Goal: Transaction & Acquisition: Purchase product/service

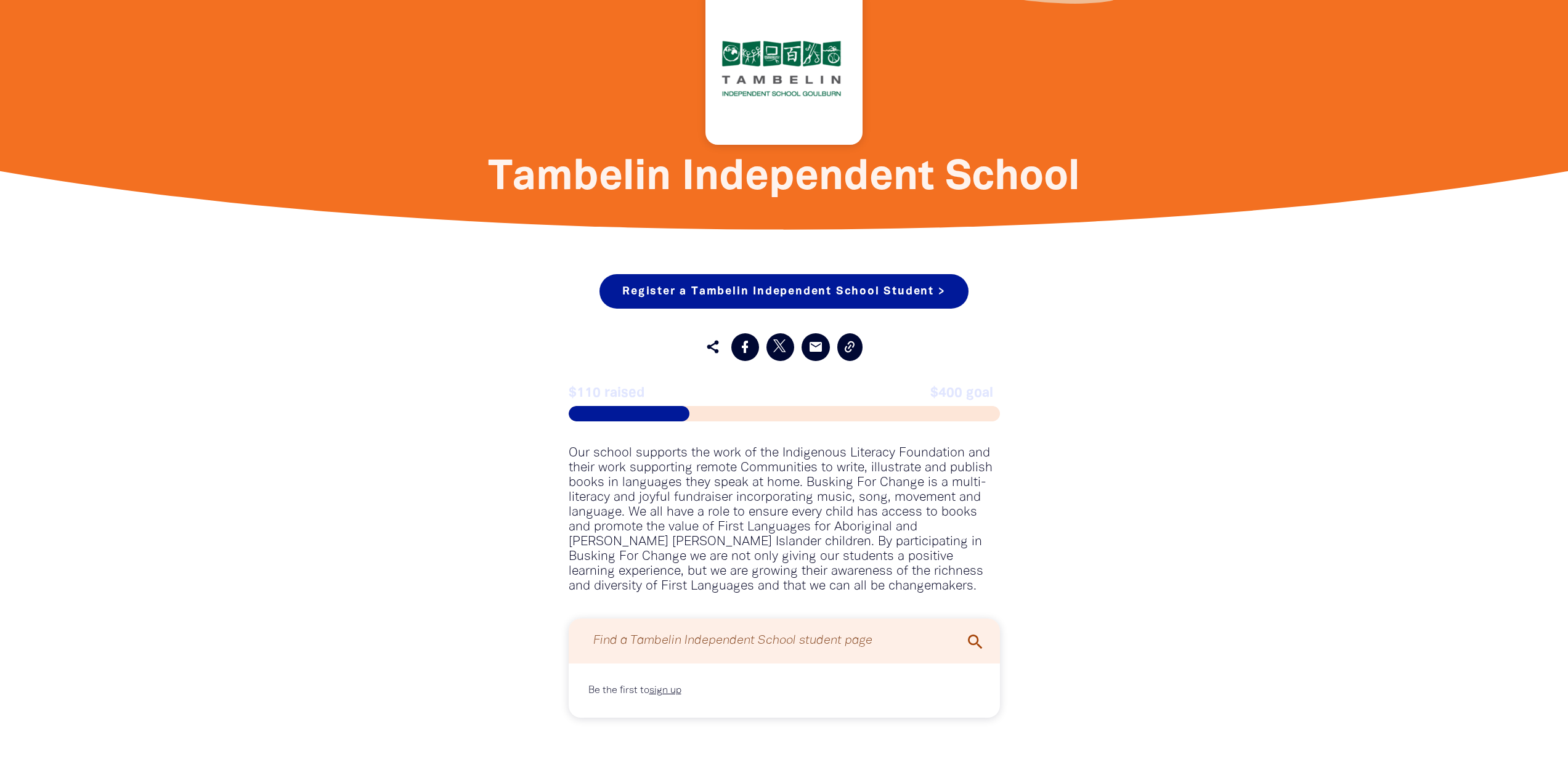
scroll to position [431, 0]
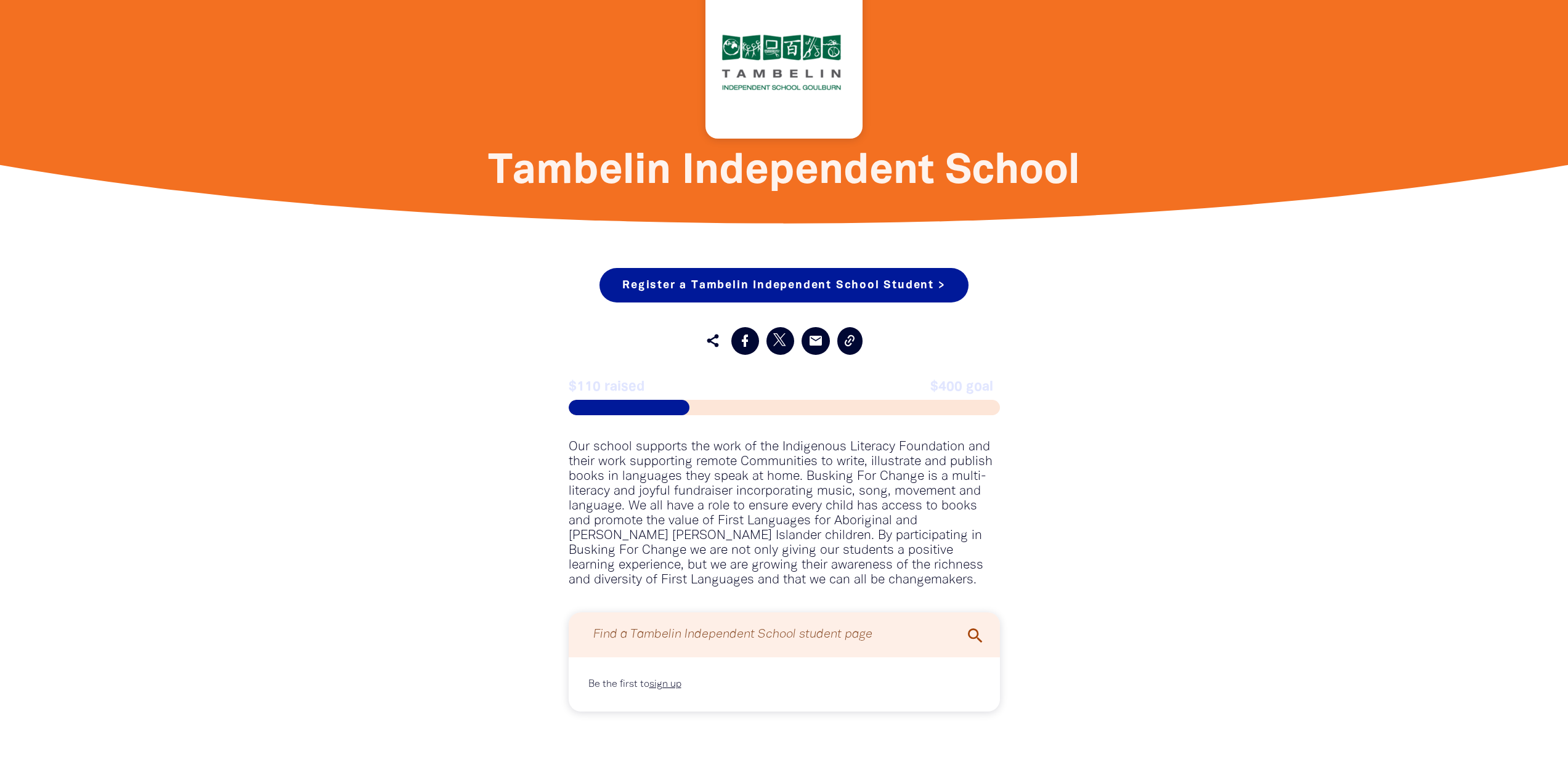
click at [831, 635] on input "Find a Tambelin Independent School student page" at bounding box center [784, 634] width 406 height 33
click at [974, 636] on icon "search" at bounding box center [975, 636] width 20 height 20
click at [699, 283] on link "Register a Tambelin Independent School Student >" at bounding box center [784, 285] width 368 height 35
select select "AU"
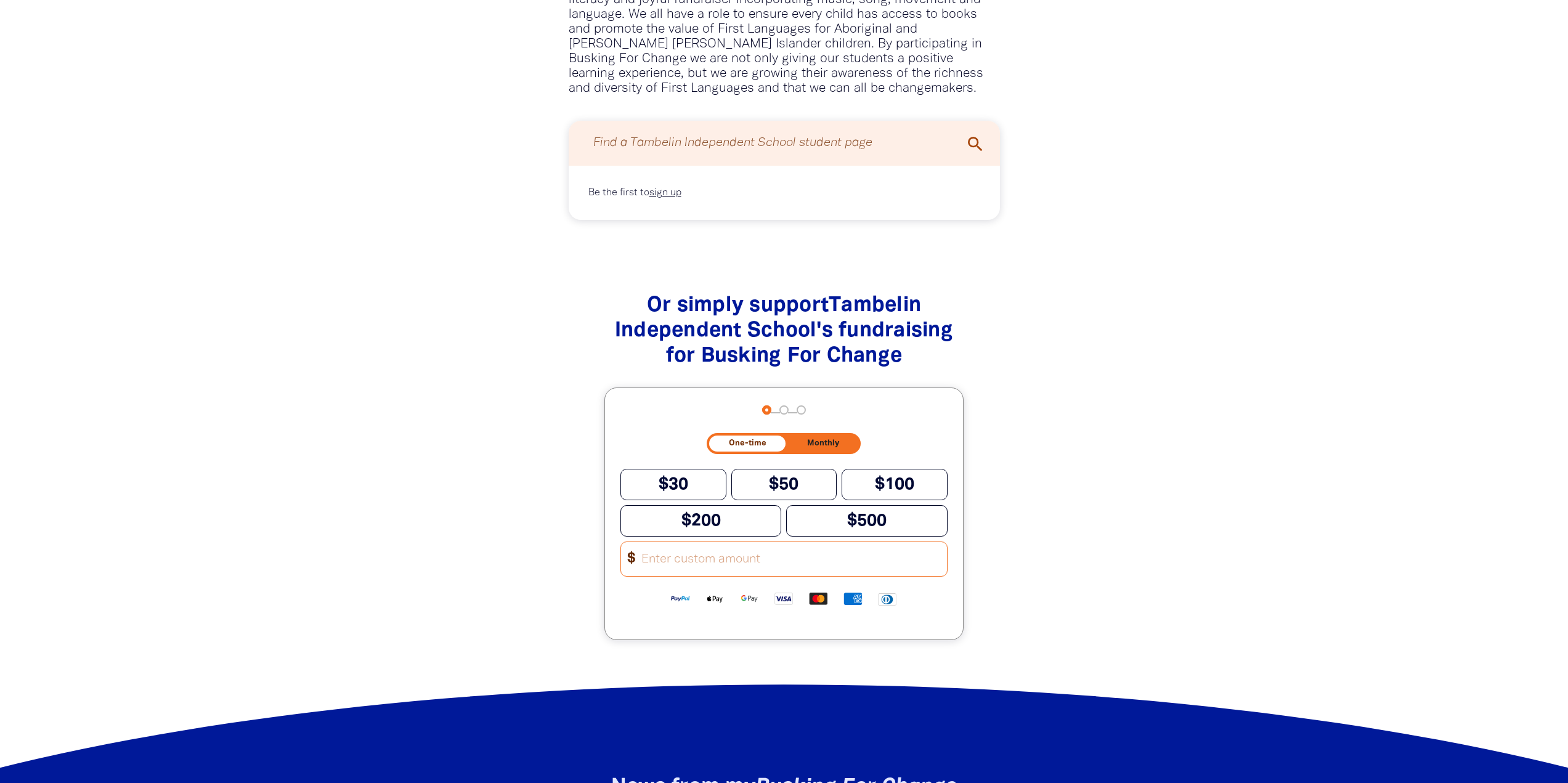
scroll to position [924, 0]
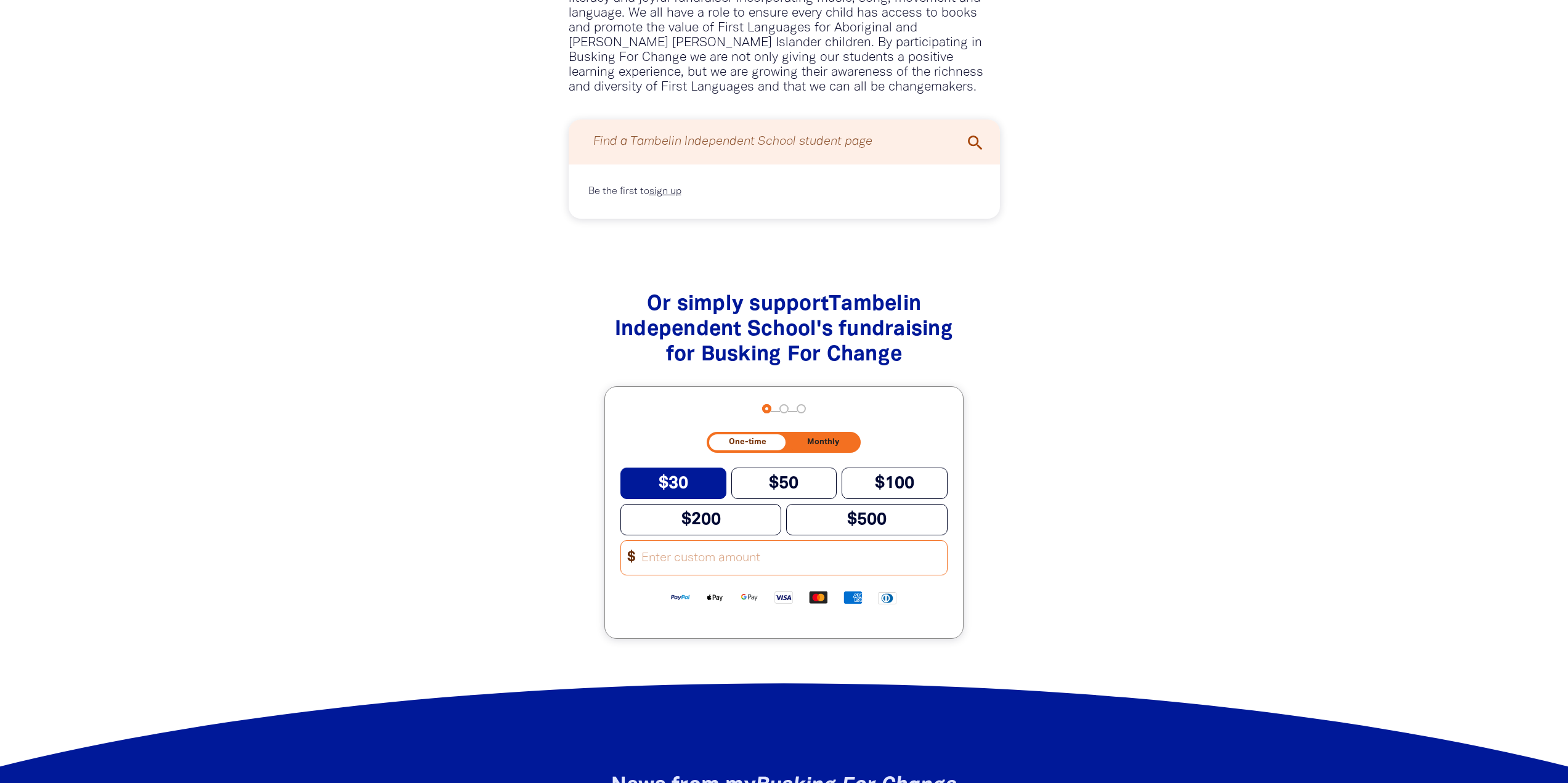
click at [690, 493] on button "$30" at bounding box center [673, 483] width 106 height 32
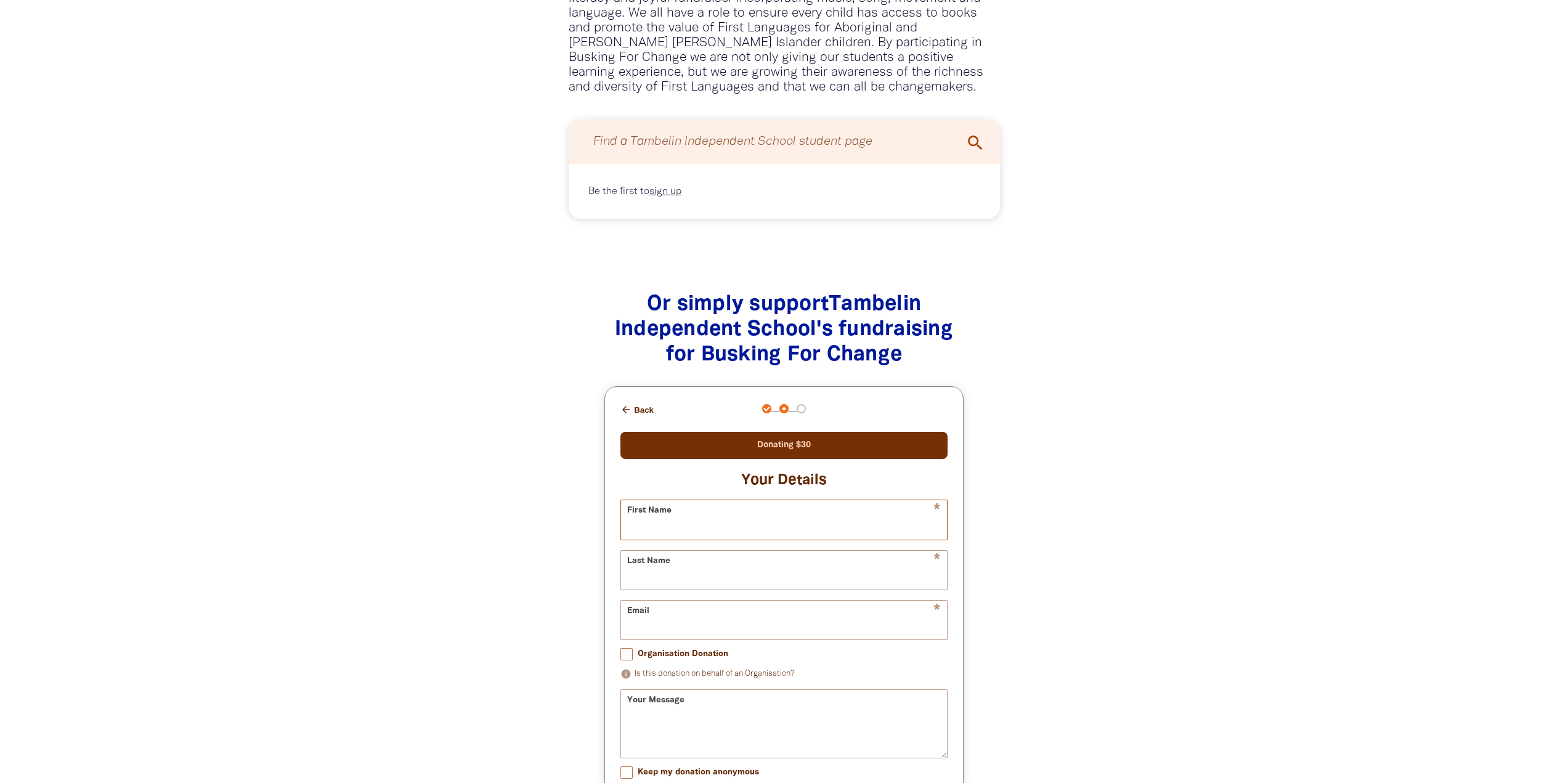
click at [706, 527] on input "First Name" at bounding box center [784, 520] width 326 height 39
type input "Cate"
type input "[PERSON_NAME]"
type input "[PERSON_NAME][EMAIL_ADDRESS][DOMAIN_NAME]"
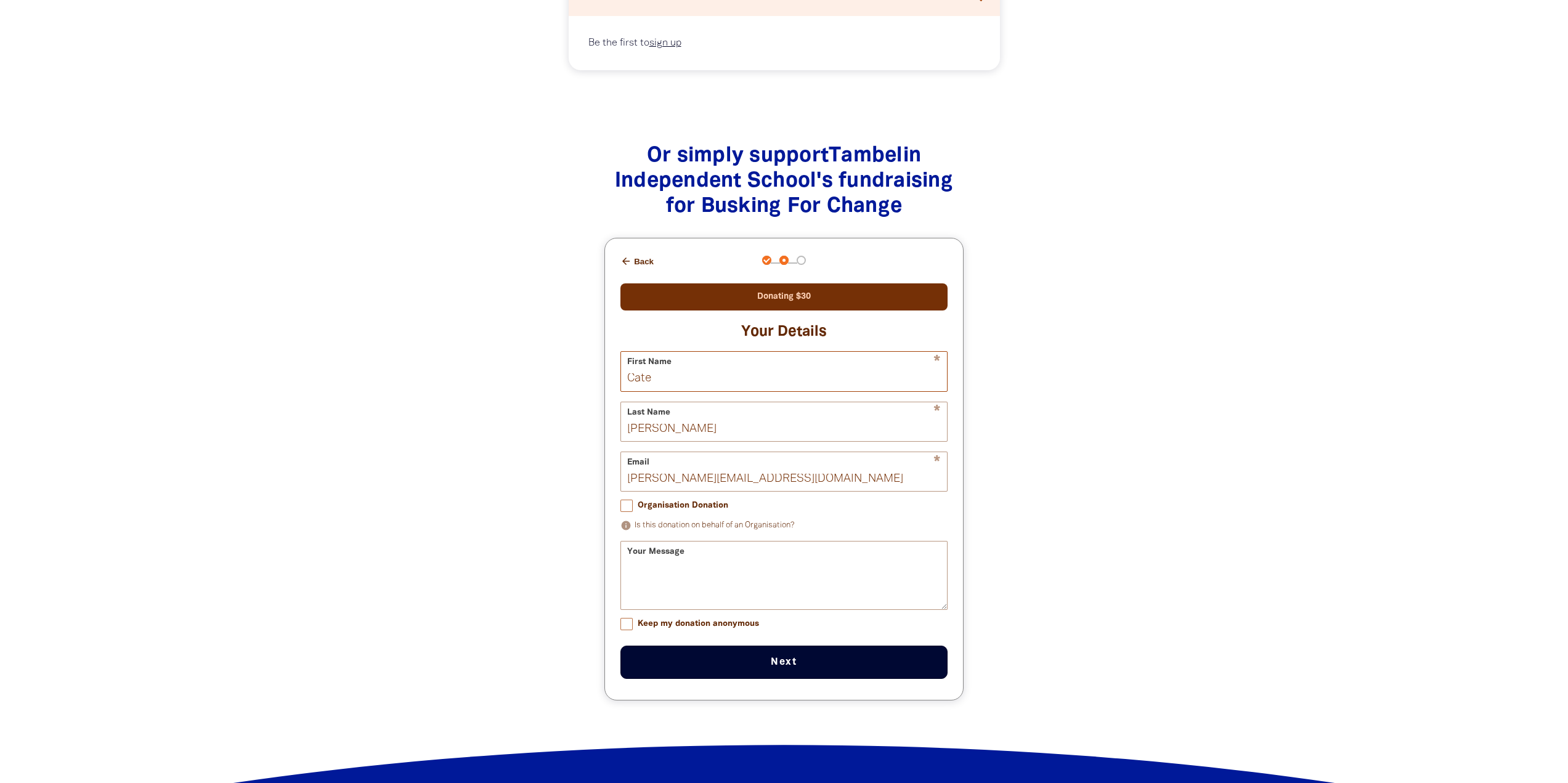
scroll to position [1109, 0]
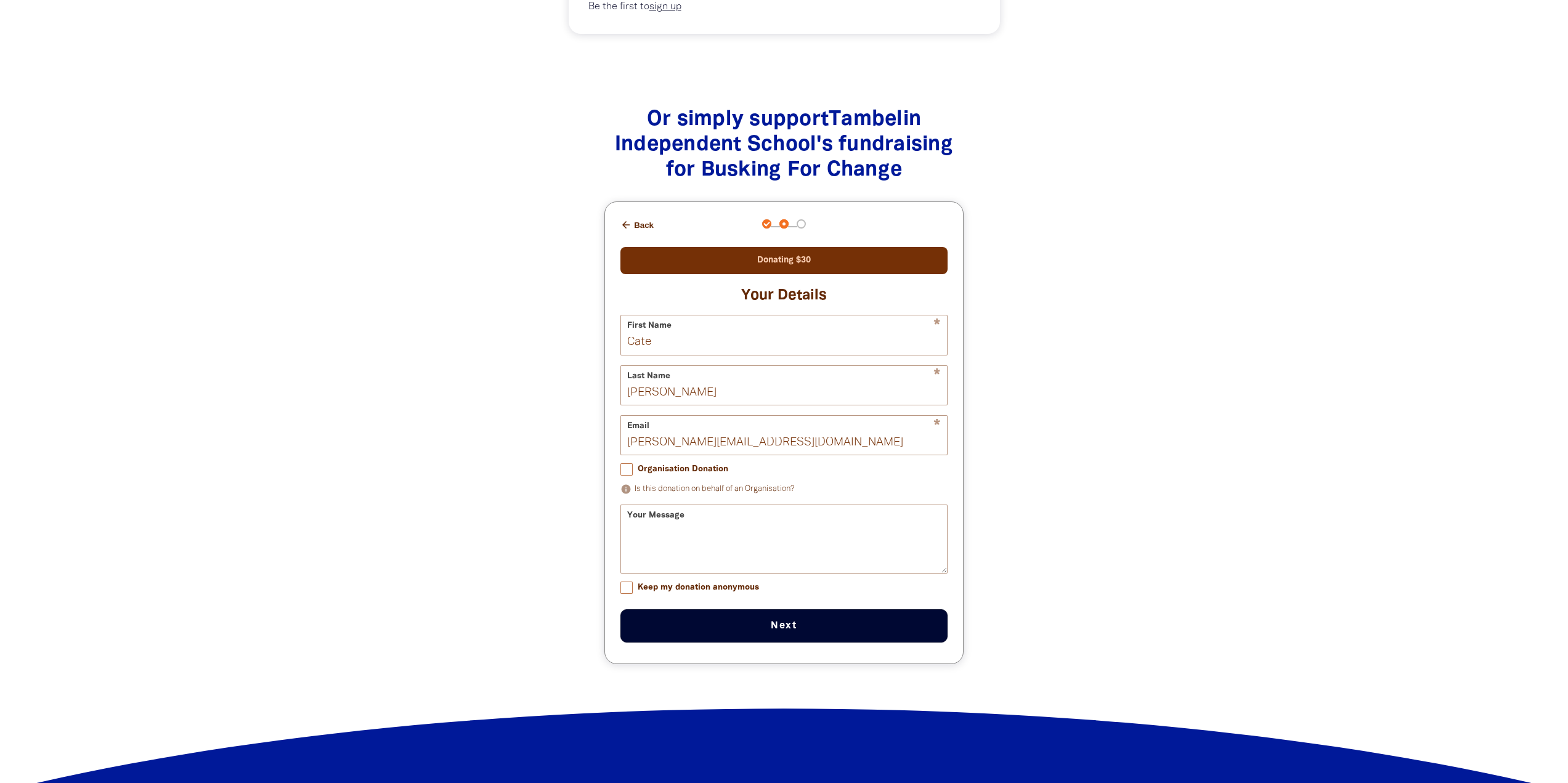
click at [621, 594] on input "Keep my donation anonymous" at bounding box center [626, 587] width 12 height 12
checkbox input "true"
click at [658, 552] on textarea "Your Message" at bounding box center [784, 550] width 326 height 46
drag, startPoint x: 678, startPoint y: 537, endPoint x: 558, endPoint y: 524, distance: 120.7
click at [558, 524] on div "Or simply support Tambelin Independent School 's fundraising for Busking For Ch…" at bounding box center [784, 398] width 631 height 630
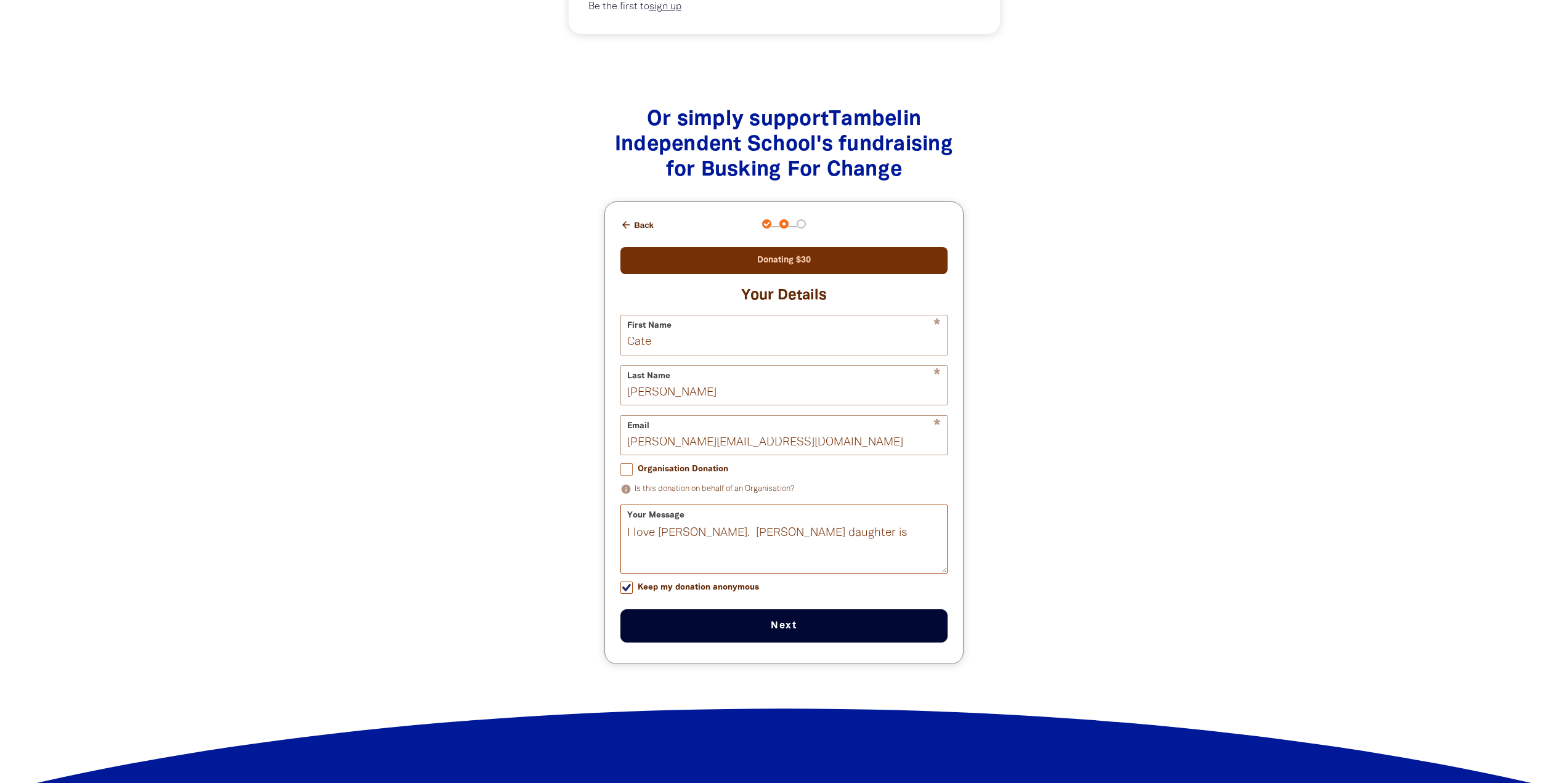
click at [732, 545] on textarea "I love [PERSON_NAME]. [PERSON_NAME] daughter is" at bounding box center [784, 550] width 326 height 46
click at [760, 541] on textarea "I love [PERSON_NAME]. My gran daughter is" at bounding box center [784, 550] width 326 height 46
click at [827, 542] on textarea "I love [PERSON_NAME]. My grandaughter is" at bounding box center [784, 550] width 326 height 46
type textarea "I love [PERSON_NAME]. My grandaughter"
drag, startPoint x: 832, startPoint y: 545, endPoint x: 603, endPoint y: 534, distance: 229.3
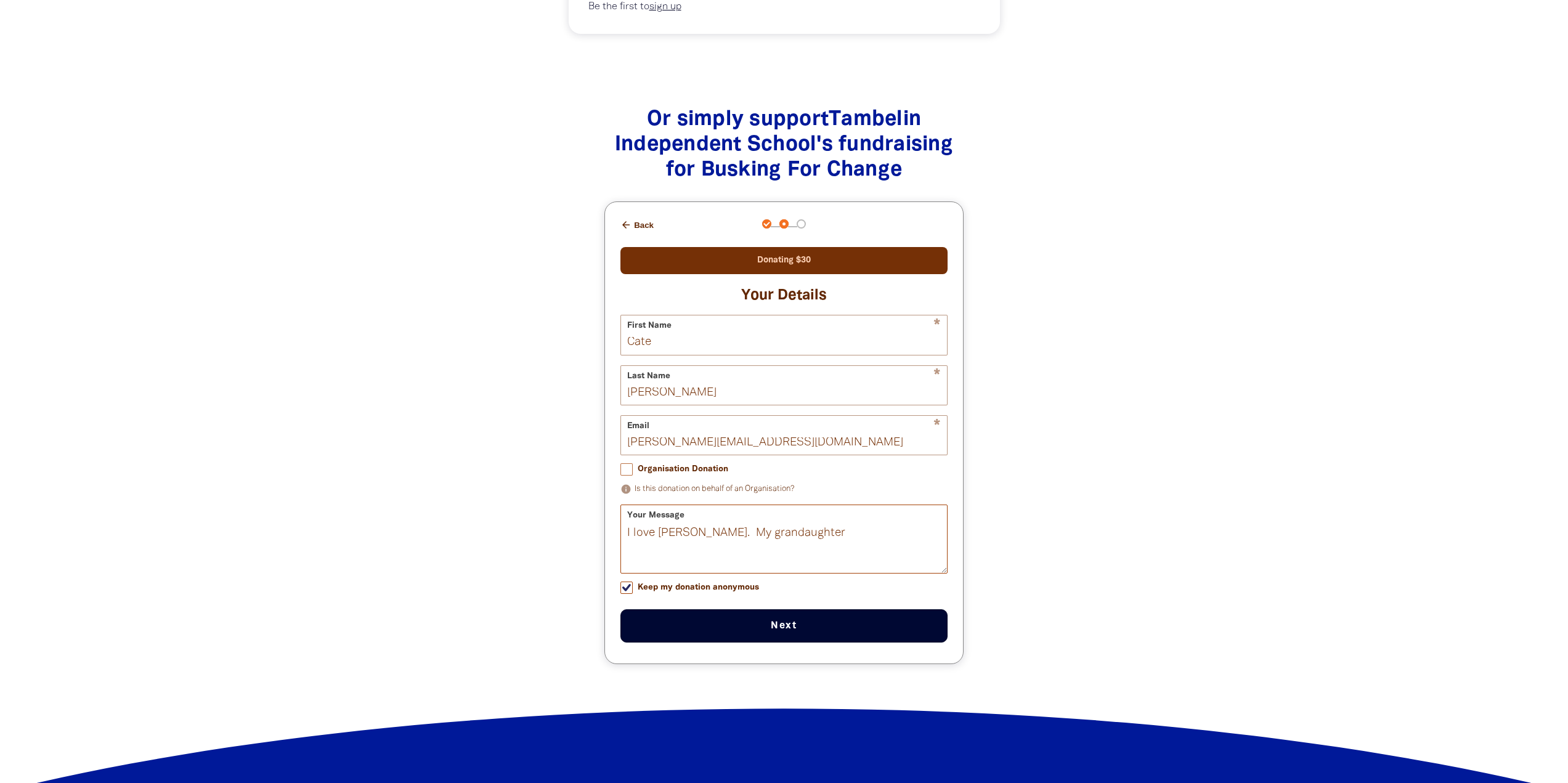
click at [603, 534] on div "Or simply support Tambelin Independent School 's fundraising for Busking For Ch…" at bounding box center [784, 399] width 396 height 532
click at [743, 636] on button "Next chevron_right" at bounding box center [784, 626] width 327 height 33
checkbox input "false"
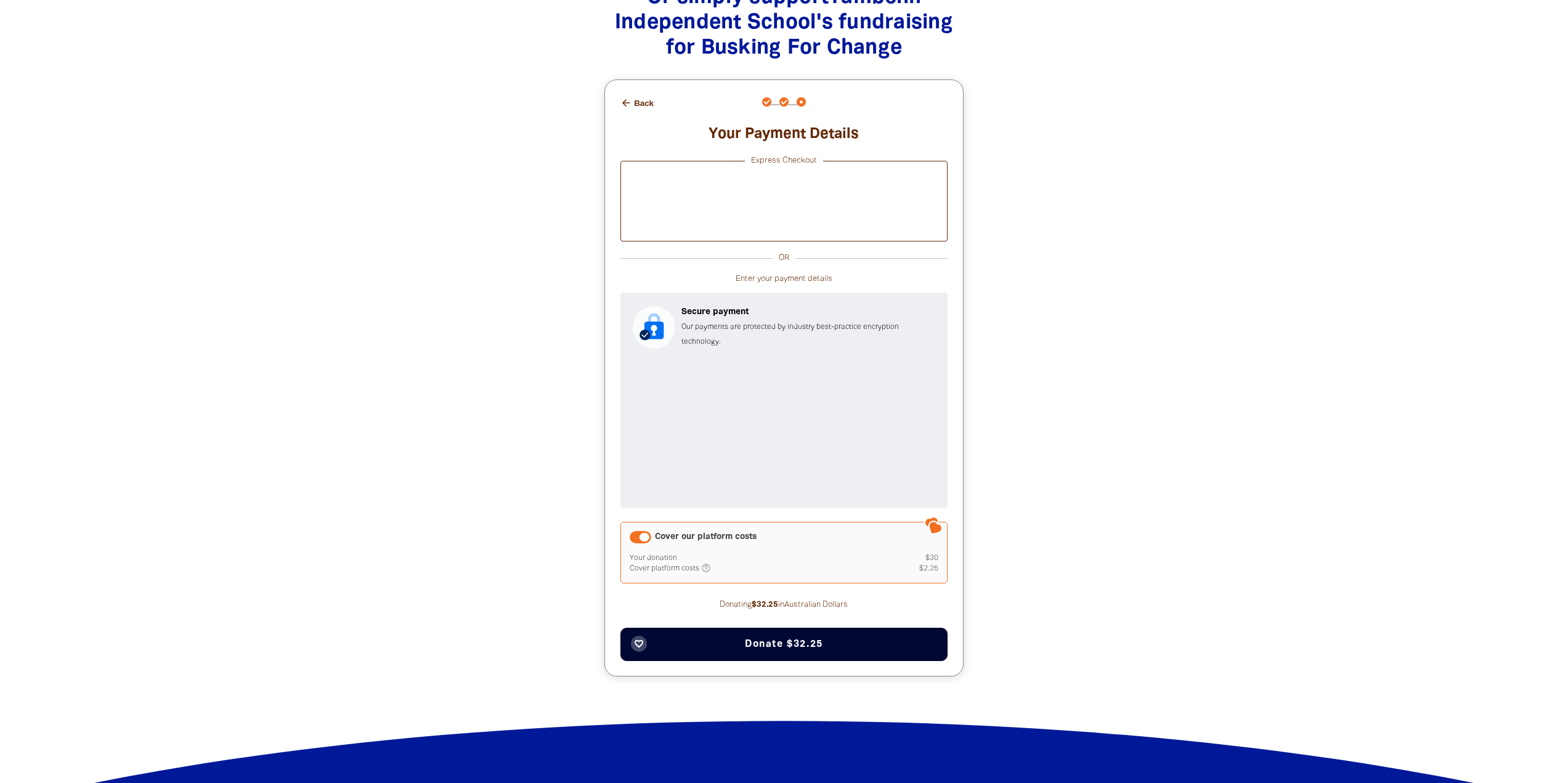
scroll to position [1232, 0]
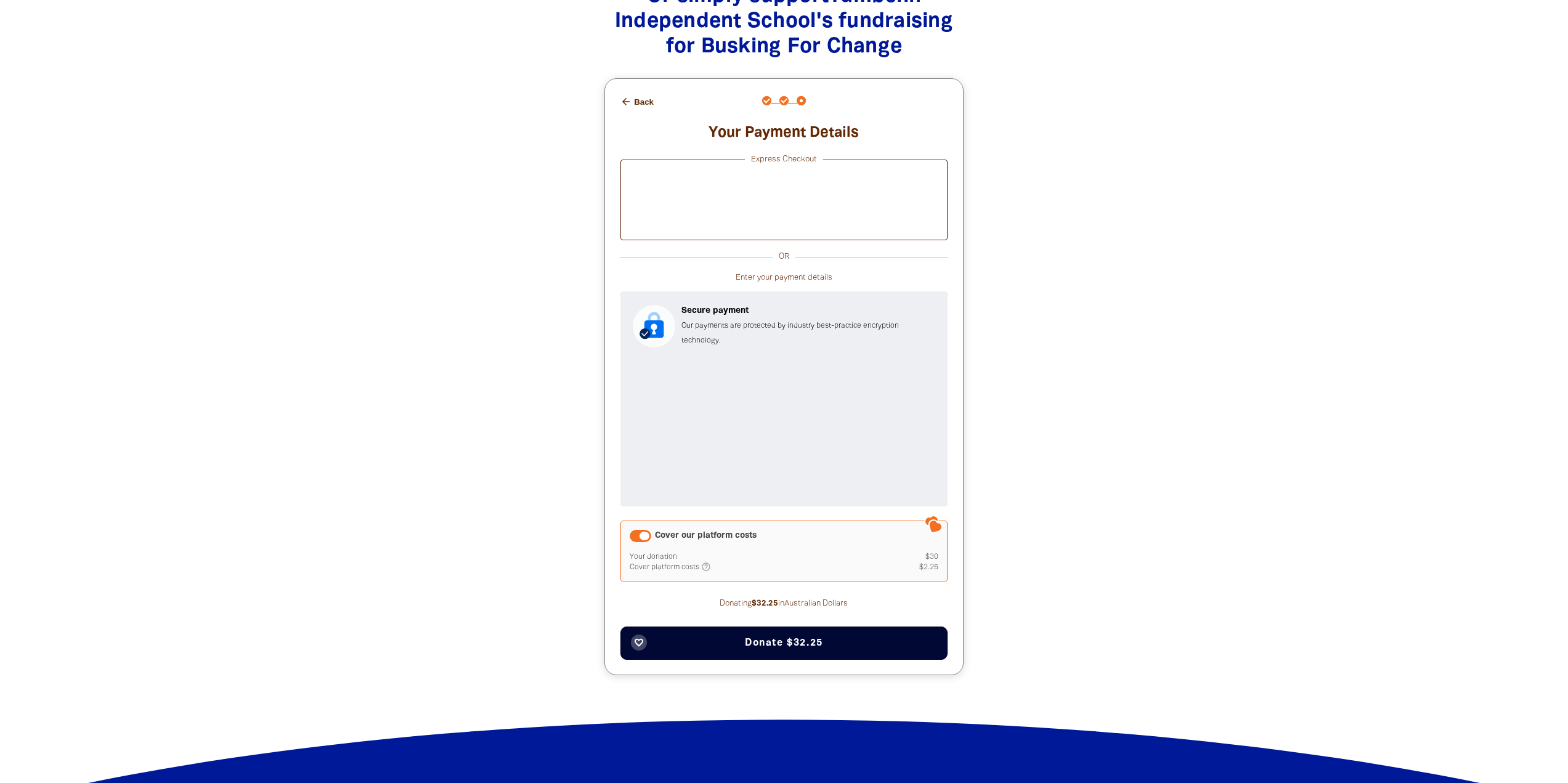
click at [719, 646] on button "favorite_border Donate $32.25" at bounding box center [784, 643] width 327 height 33
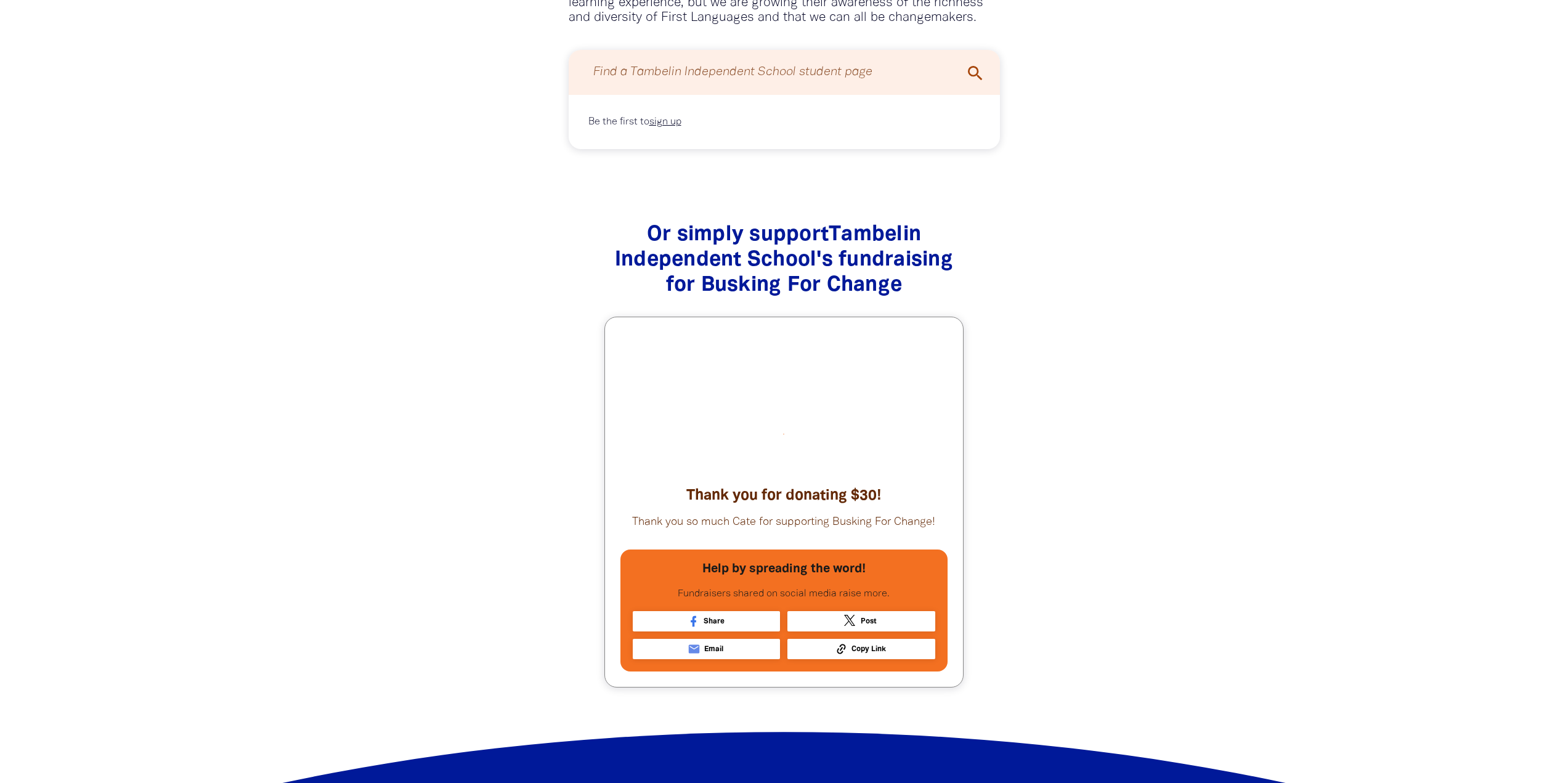
scroll to position [1006, 0]
